Goal: Task Accomplishment & Management: Manage account settings

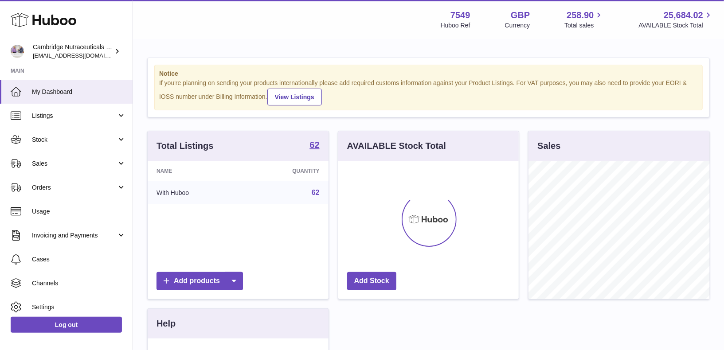
scroll to position [138, 181]
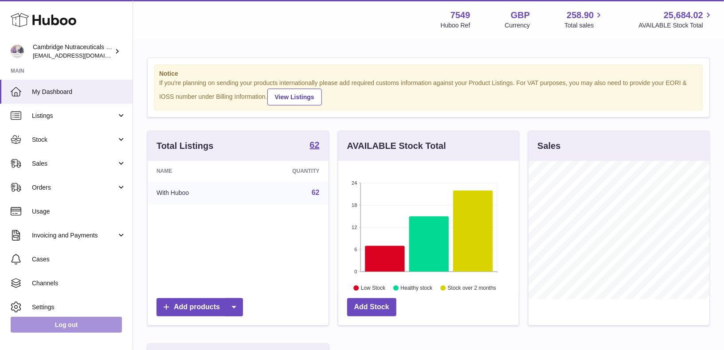
click at [62, 325] on link "Log out" at bounding box center [66, 325] width 111 height 16
